Goal: Transaction & Acquisition: Purchase product/service

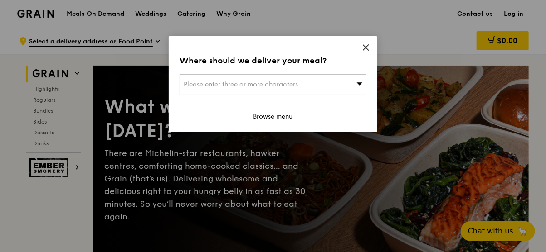
click at [368, 42] on div "Where should we deliver your meal? Please enter three or more characters Browse…" at bounding box center [273, 84] width 208 height 96
click at [363, 48] on icon at bounding box center [366, 47] width 8 height 8
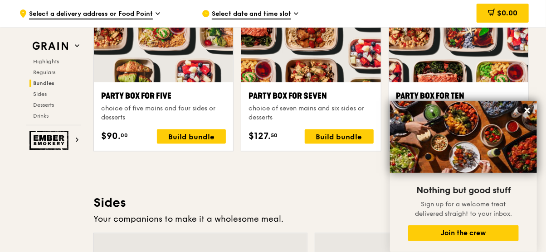
scroll to position [1768, 0]
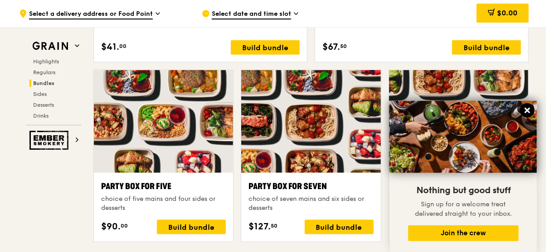
click at [529, 108] on icon at bounding box center [526, 110] width 5 height 5
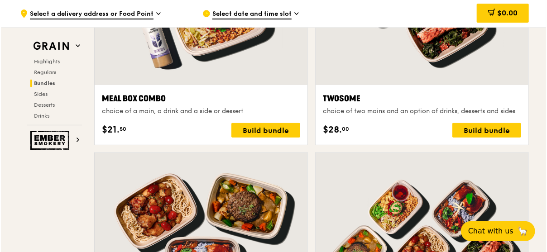
scroll to position [1360, 0]
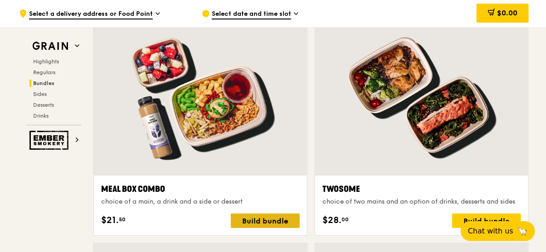
click at [263, 219] on div "Build bundle" at bounding box center [265, 221] width 69 height 14
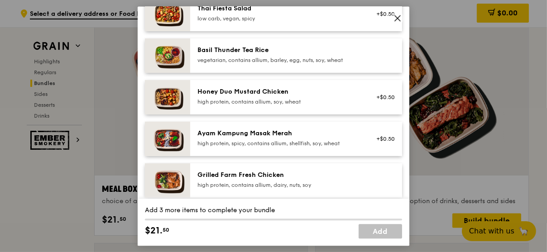
scroll to position [0, 0]
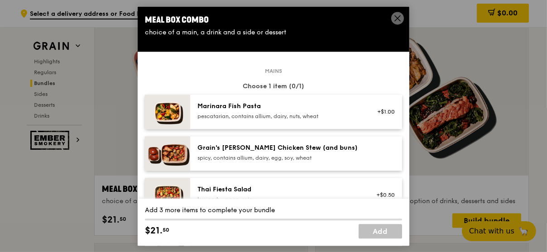
click at [395, 13] on span at bounding box center [397, 18] width 13 height 13
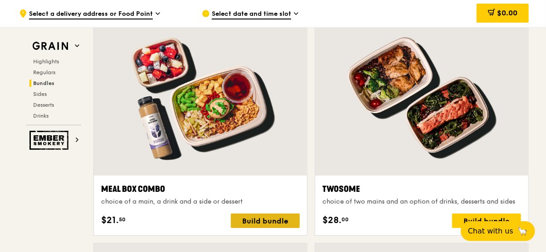
click at [266, 222] on div "Build bundle" at bounding box center [265, 221] width 69 height 14
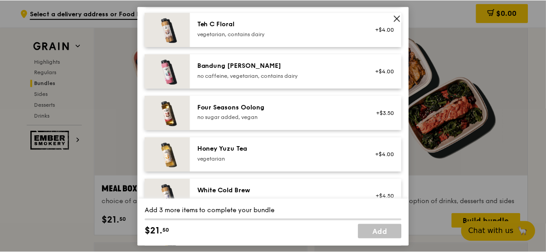
scroll to position [971, 0]
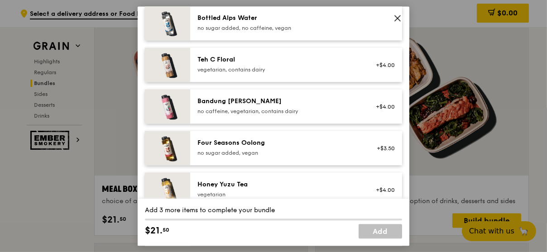
click at [398, 20] on icon at bounding box center [398, 18] width 8 height 8
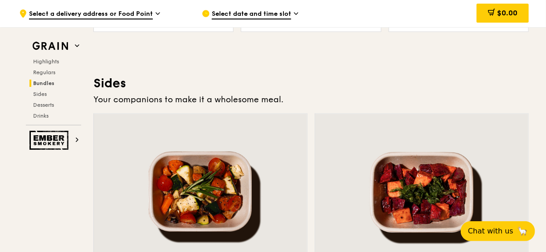
scroll to position [1902, 0]
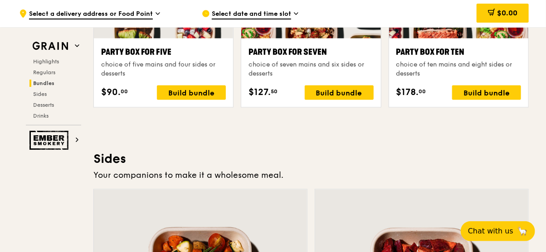
click at [271, 11] on span "Select date and time slot" at bounding box center [251, 15] width 79 height 10
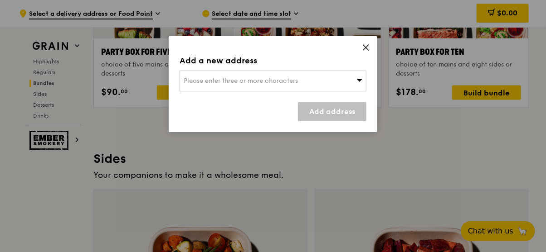
click at [370, 49] on div "Add a new address Please enter three or more characters Add address" at bounding box center [273, 84] width 208 height 96
